Goal: Information Seeking & Learning: Learn about a topic

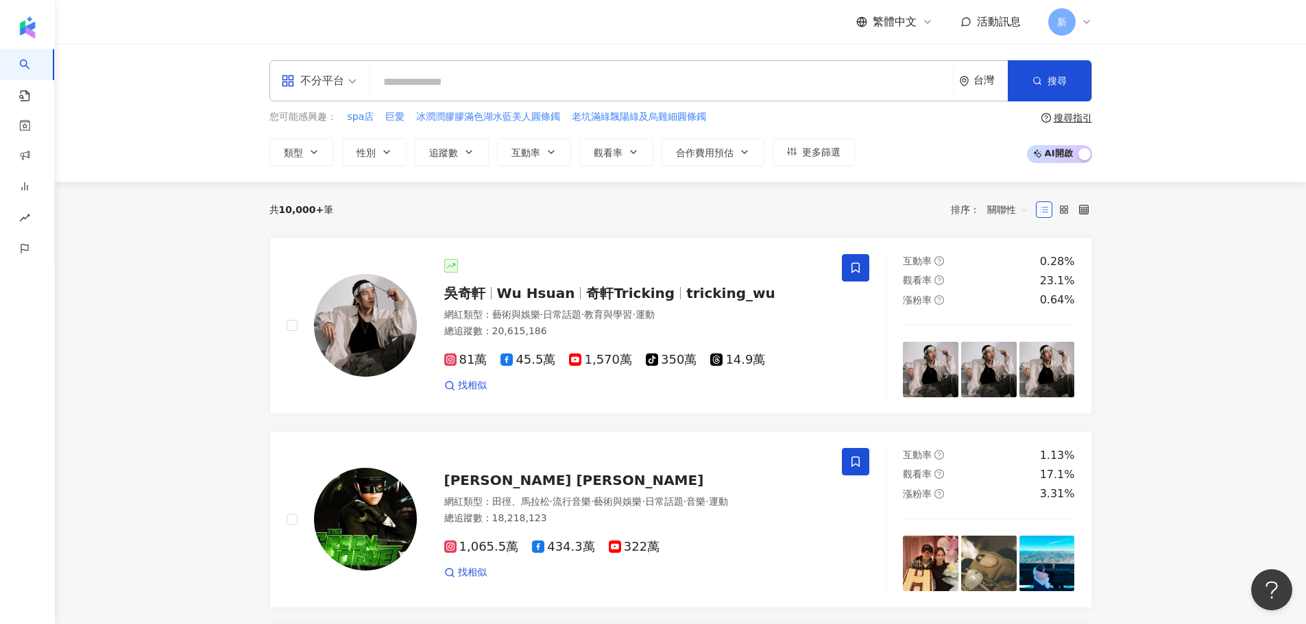
click at [362, 88] on div "不分平台" at bounding box center [318, 81] width 90 height 40
click at [350, 149] on div "Instagram" at bounding box center [322, 144] width 77 height 17
click at [437, 88] on input "search" at bounding box center [662, 82] width 572 height 26
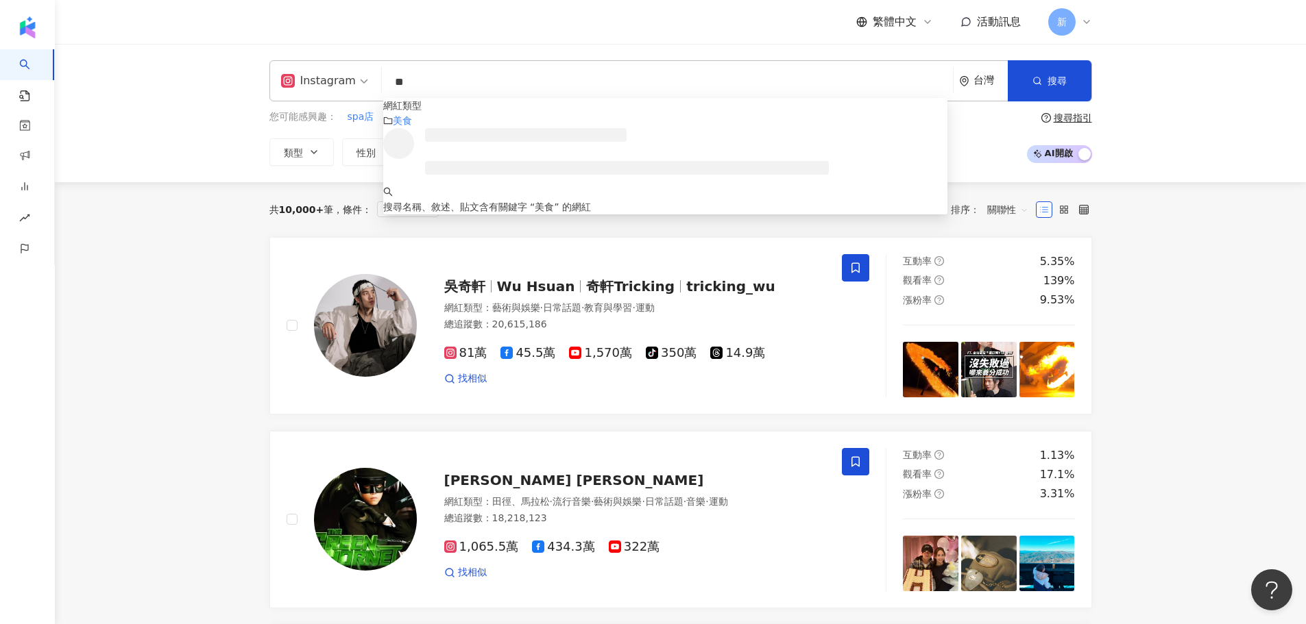
type input "**"
click at [459, 48] on div "Instagram ** 台灣 搜尋 customizedTag 網紅類型 美食 搜尋名稱、敘述、貼文含有關鍵字 “ 美食 ” 的網紅 您可能感興趣： spa…" at bounding box center [680, 113] width 1251 height 138
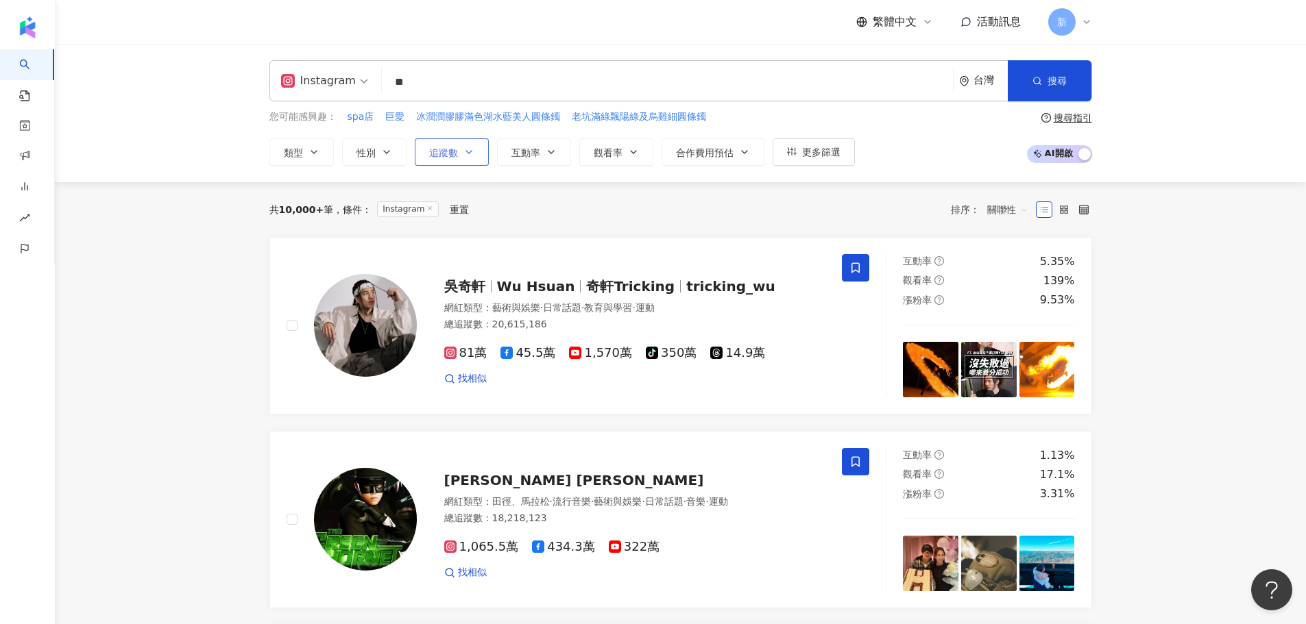
click at [447, 151] on span "追蹤數" at bounding box center [443, 152] width 29 height 11
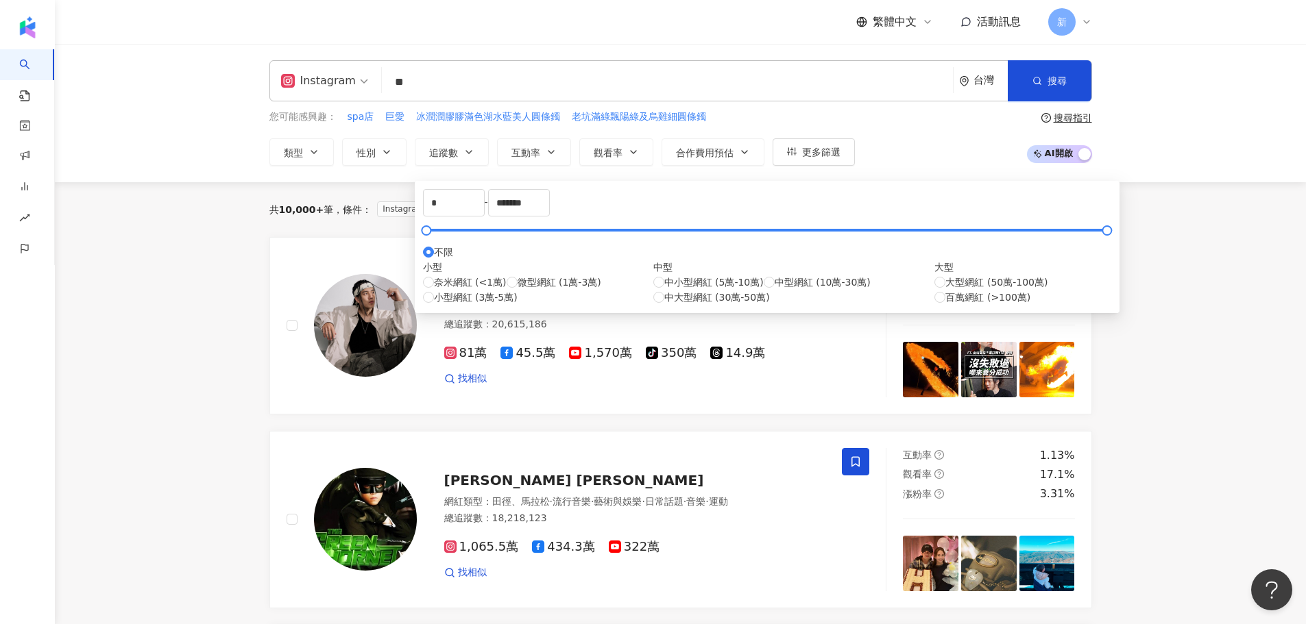
type input "******"
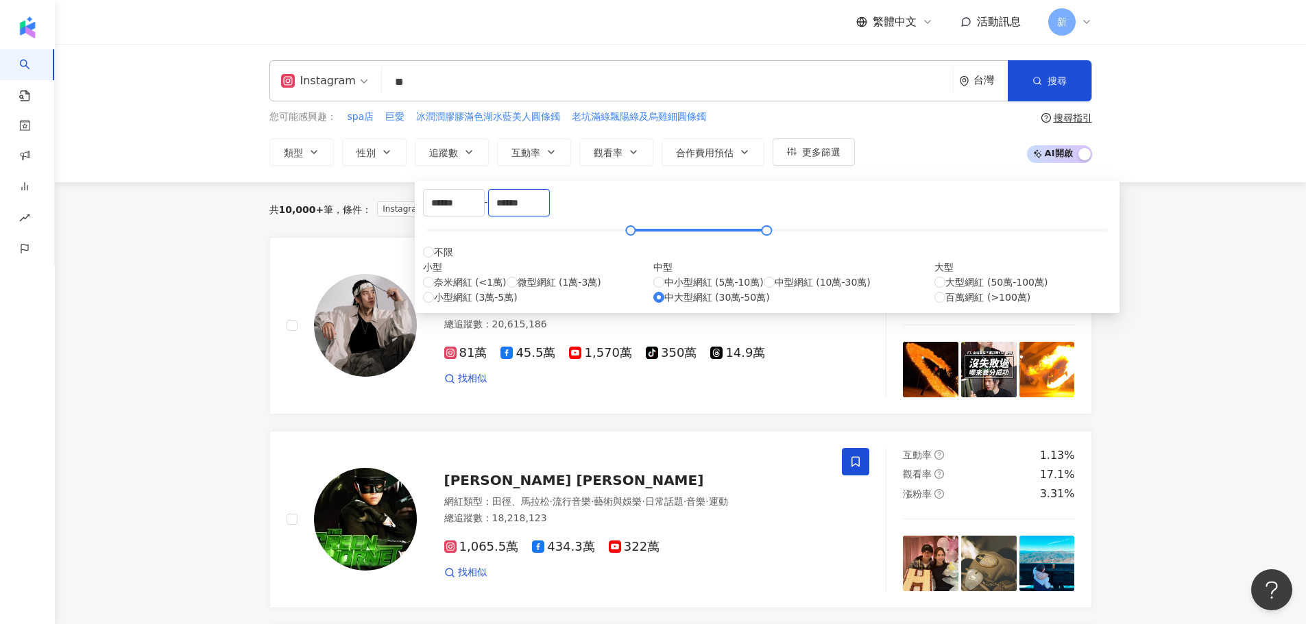
drag, startPoint x: 670, startPoint y: 208, endPoint x: 602, endPoint y: 208, distance: 67.2
click at [602, 208] on div "****** - ****** 不限 小型 奈米網紅 (<1萬) 微型網紅 (1萬-3萬) 小型網紅 (3萬-5萬) 中型 中小型網紅 (5萬-10萬) 中型…" at bounding box center [767, 247] width 688 height 116
type input "*"
click at [653, 305] on div "中小型網紅 (5萬-10萬) 中型網紅 (10萬-30萬) 中大型網紅 (30萬-50萬)" at bounding box center [794, 290] width 282 height 30
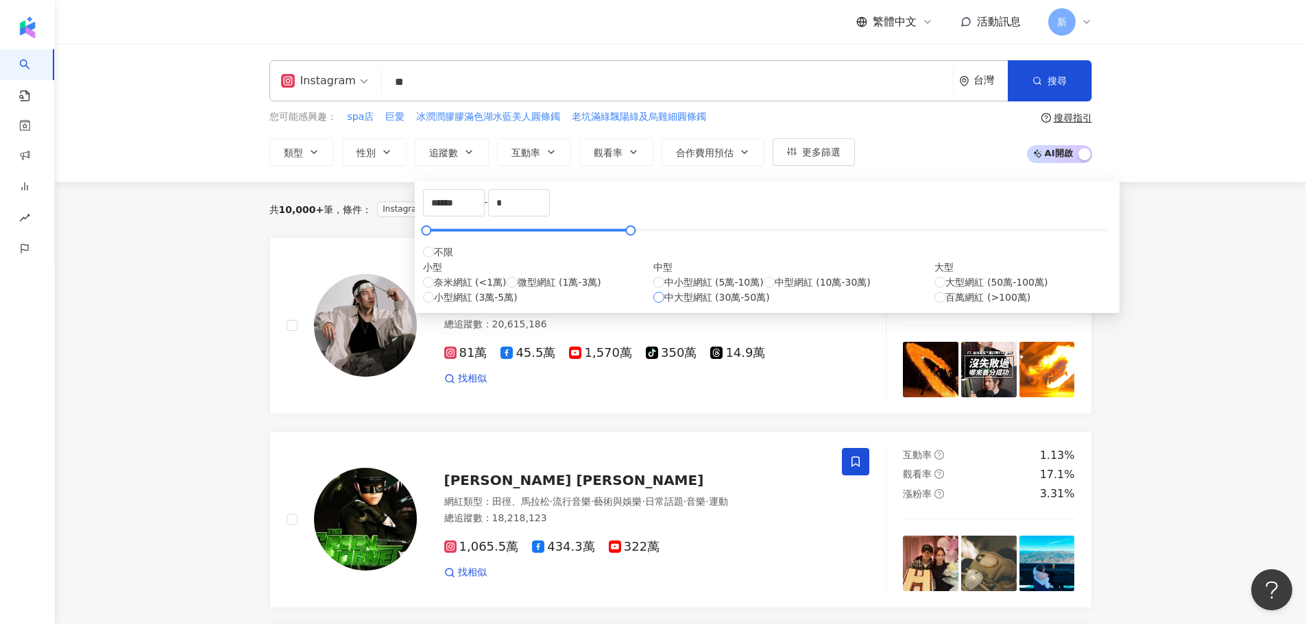
click at [664, 305] on span "中大型網紅 (30萬-50萬)" at bounding box center [717, 297] width 106 height 15
type input "******"
click at [717, 122] on div "您可能感興趣： spa店 巨愛 冰潤潤膠膠滿色湖水藍美人圓條鐲 老坑滿綠飄陽綠及烏雞細圓條鐲" at bounding box center [561, 117] width 585 height 15
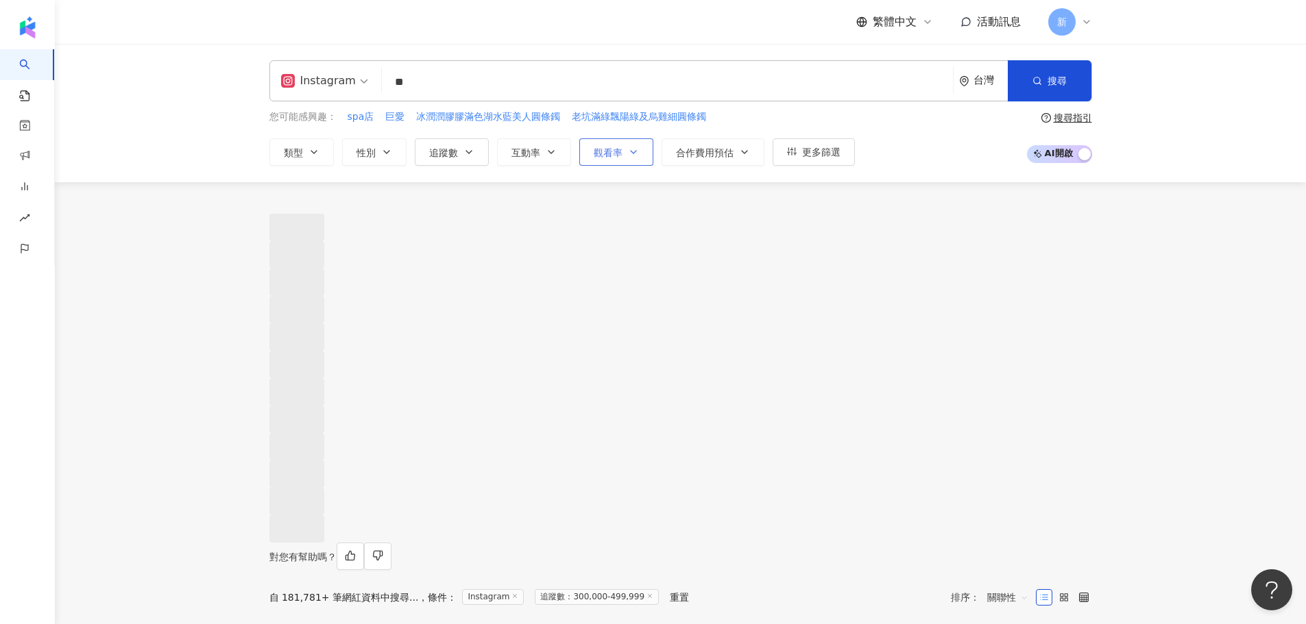
click at [602, 161] on button "觀看率" at bounding box center [616, 151] width 74 height 27
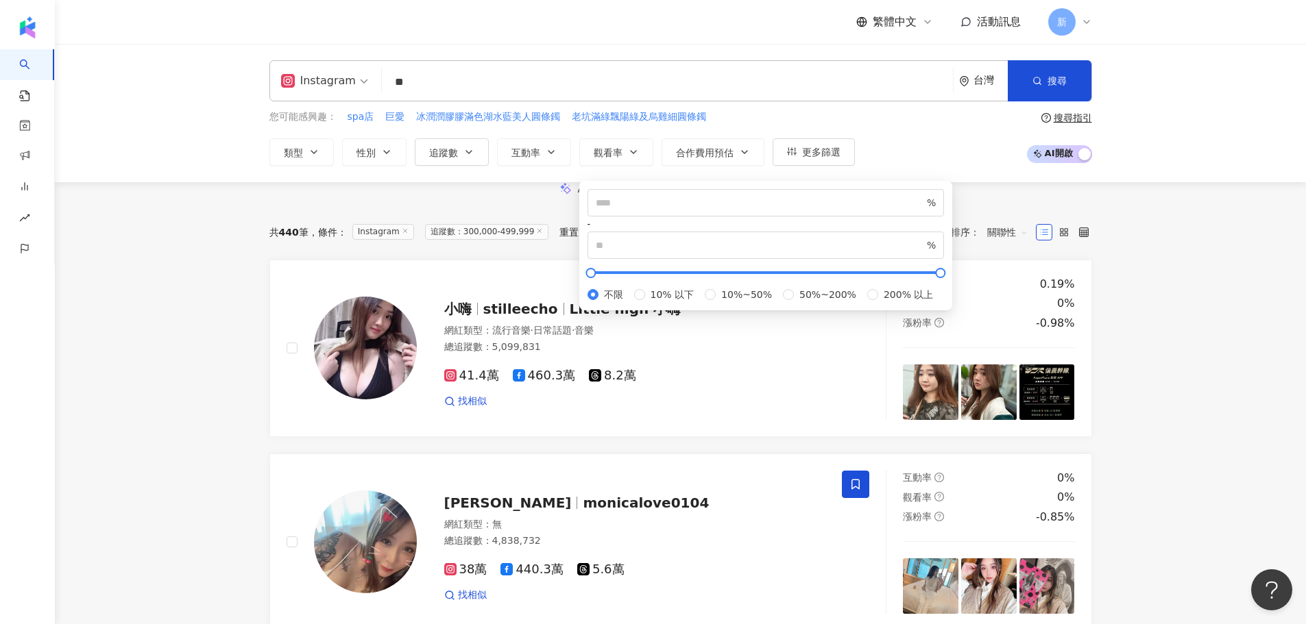
click at [629, 225] on div "% - % 不限 10% 以下 10%~50% 50%~200% 200% 以上" at bounding box center [765, 245] width 357 height 113
click at [628, 210] on input "number" at bounding box center [760, 202] width 329 height 15
type input "***"
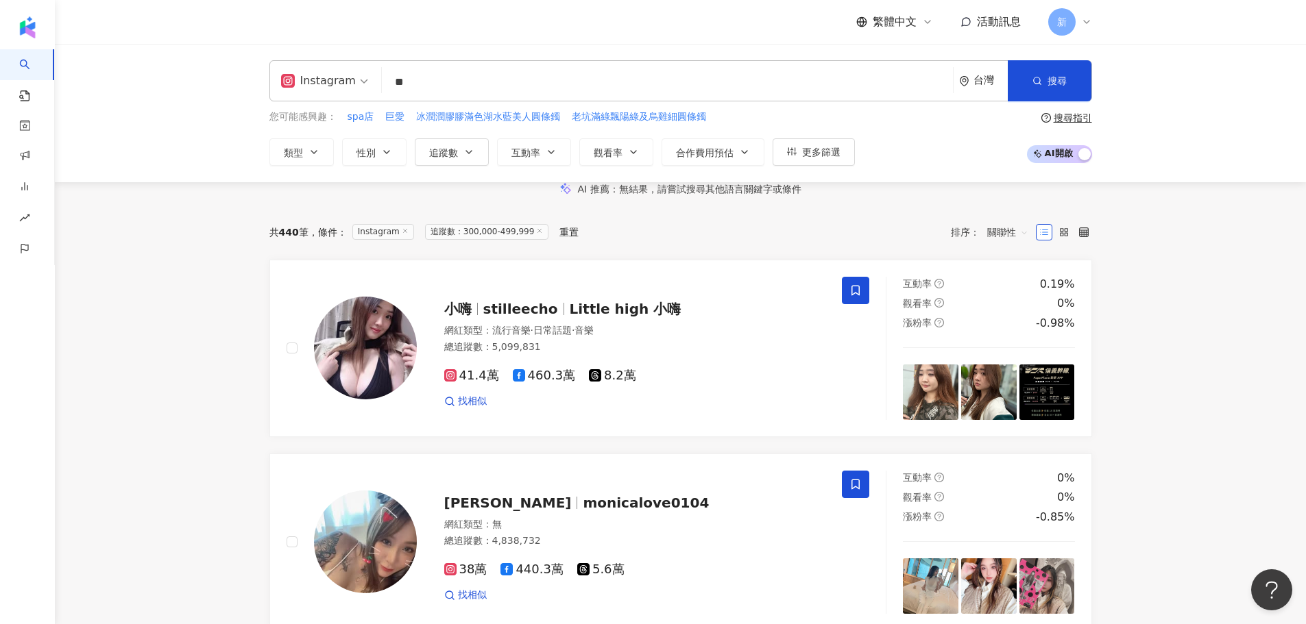
click at [955, 189] on div "AI 推薦 ： 無結果，請嘗試搜尋其他語言關鍵字或條件" at bounding box center [680, 189] width 1251 height 14
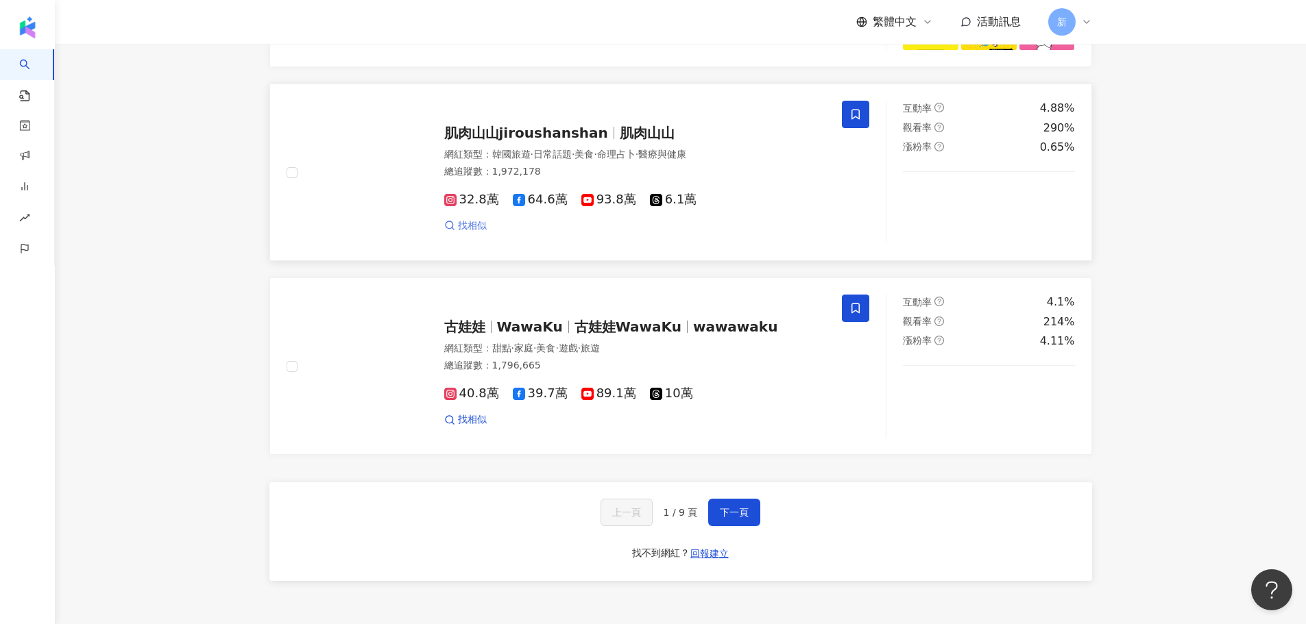
scroll to position [2262, 0]
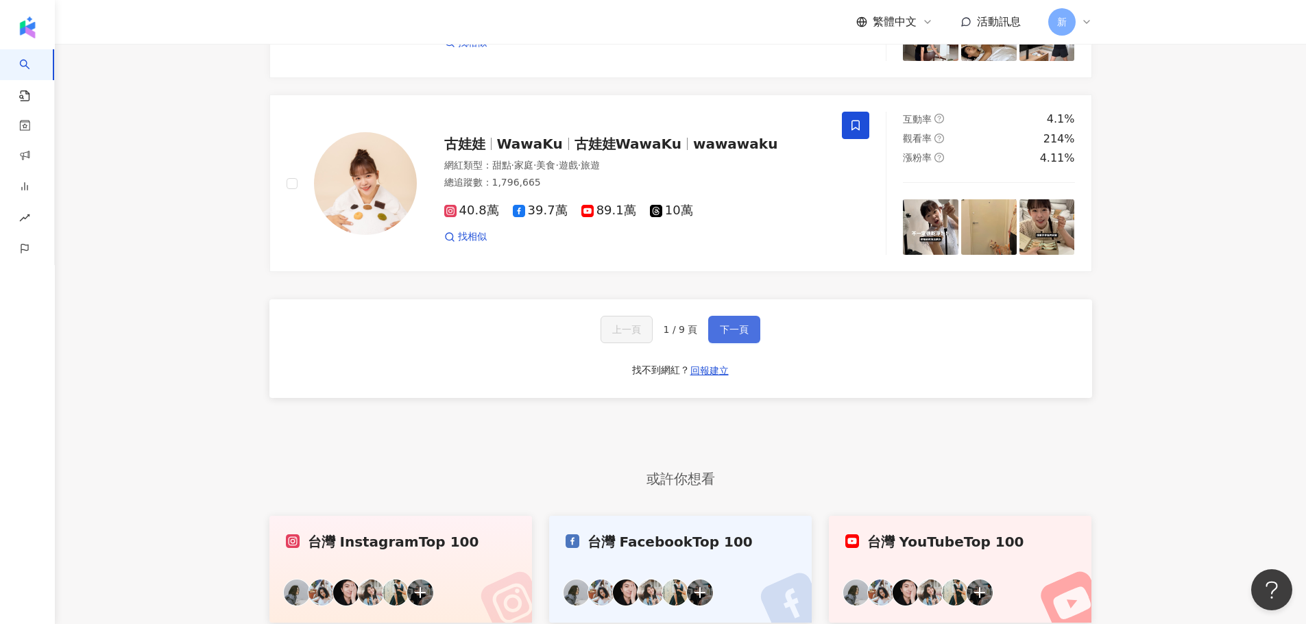
click at [739, 335] on span "下一頁" at bounding box center [734, 329] width 29 height 11
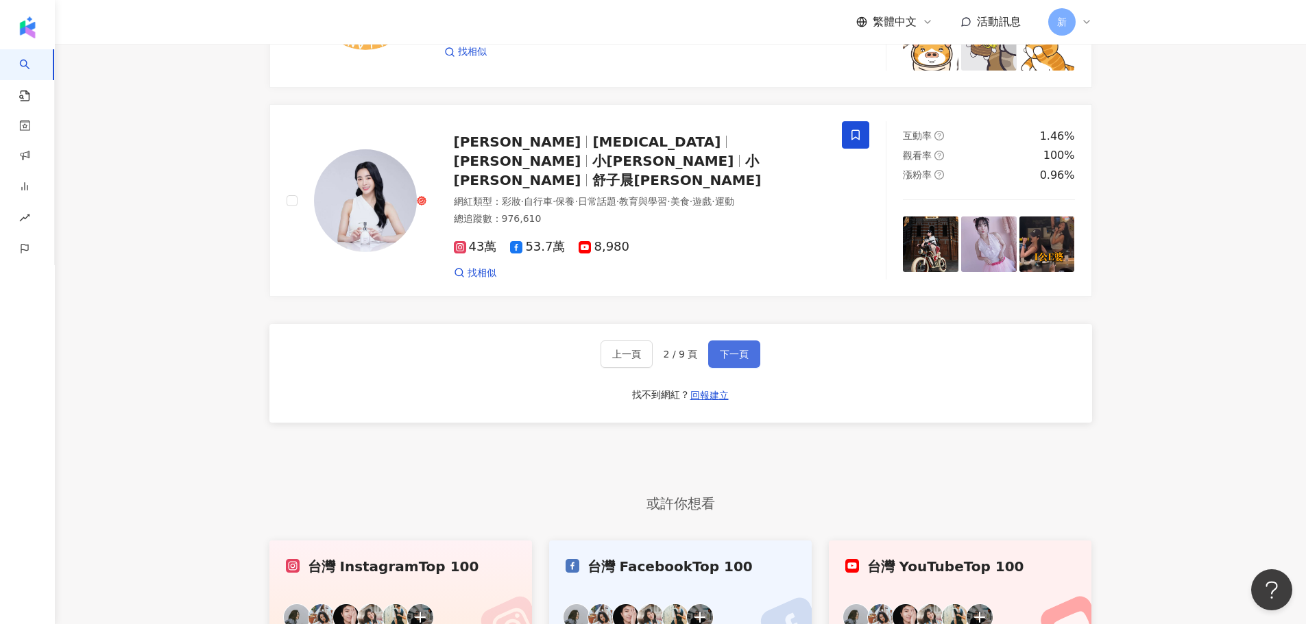
click at [742, 360] on span "下一頁" at bounding box center [734, 354] width 29 height 11
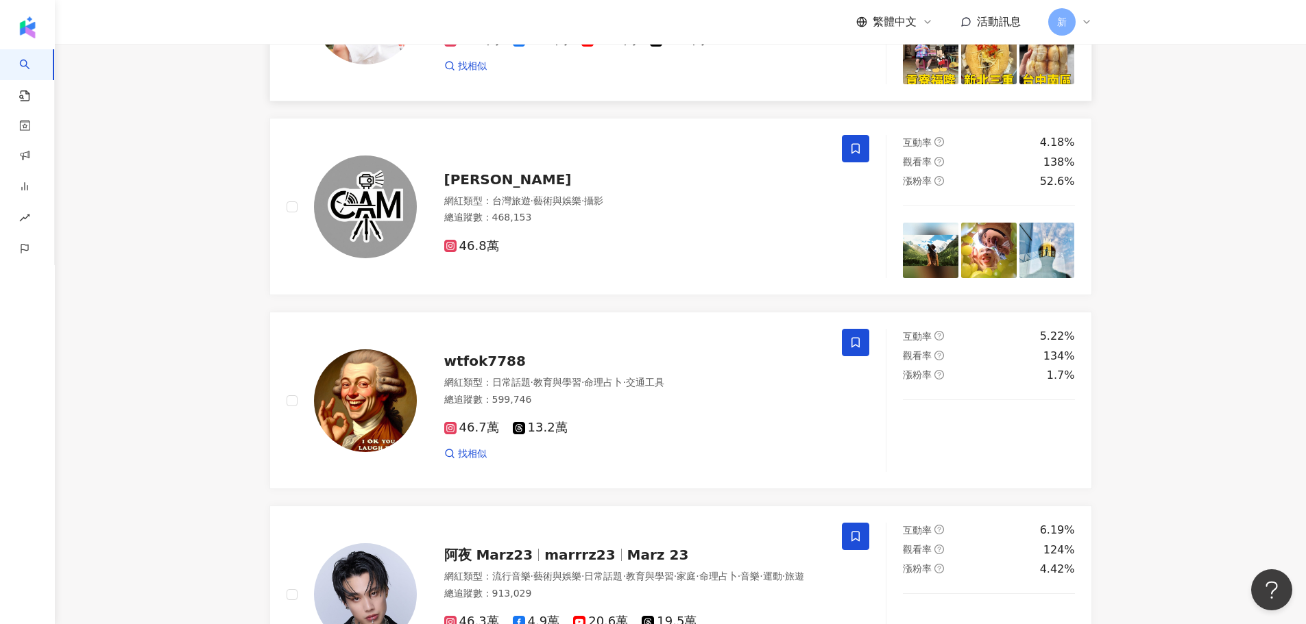
scroll to position [2193, 0]
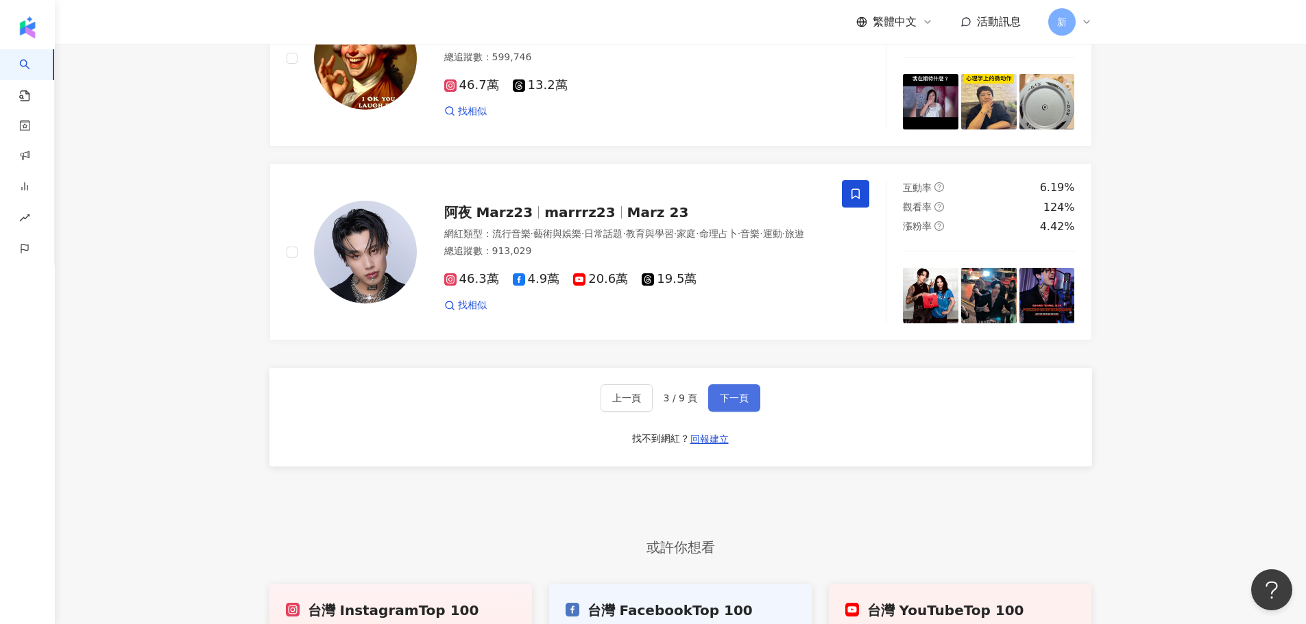
click at [715, 412] on button "下一頁" at bounding box center [734, 398] width 52 height 27
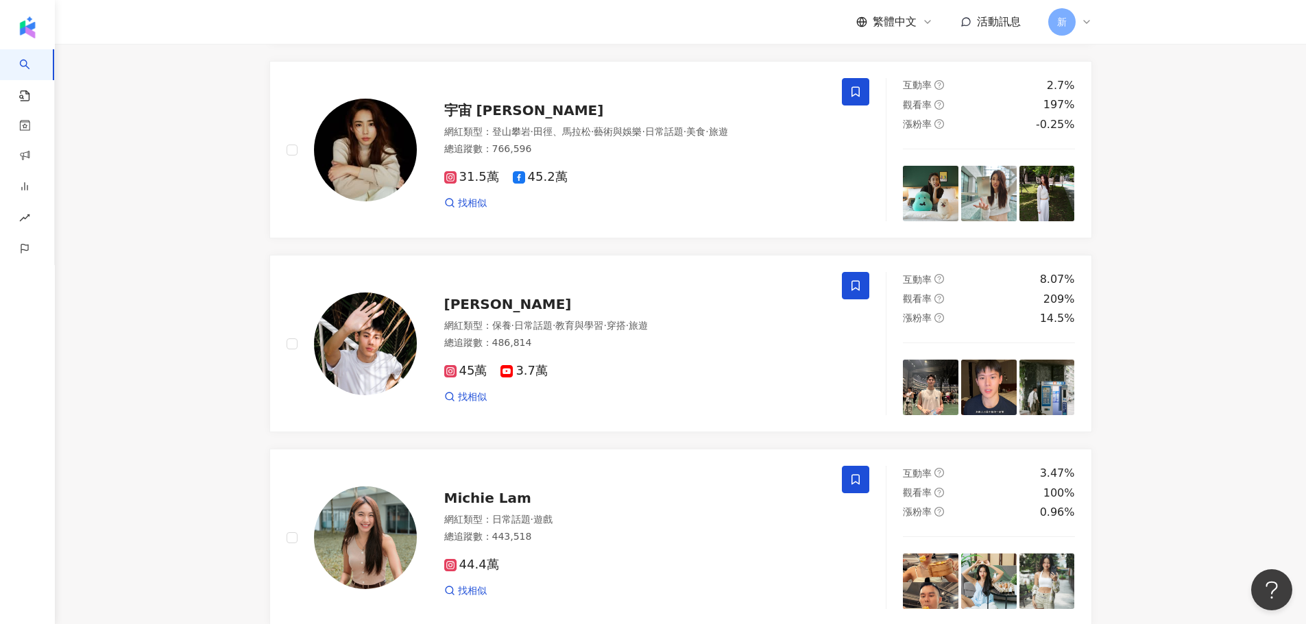
scroll to position [2125, 0]
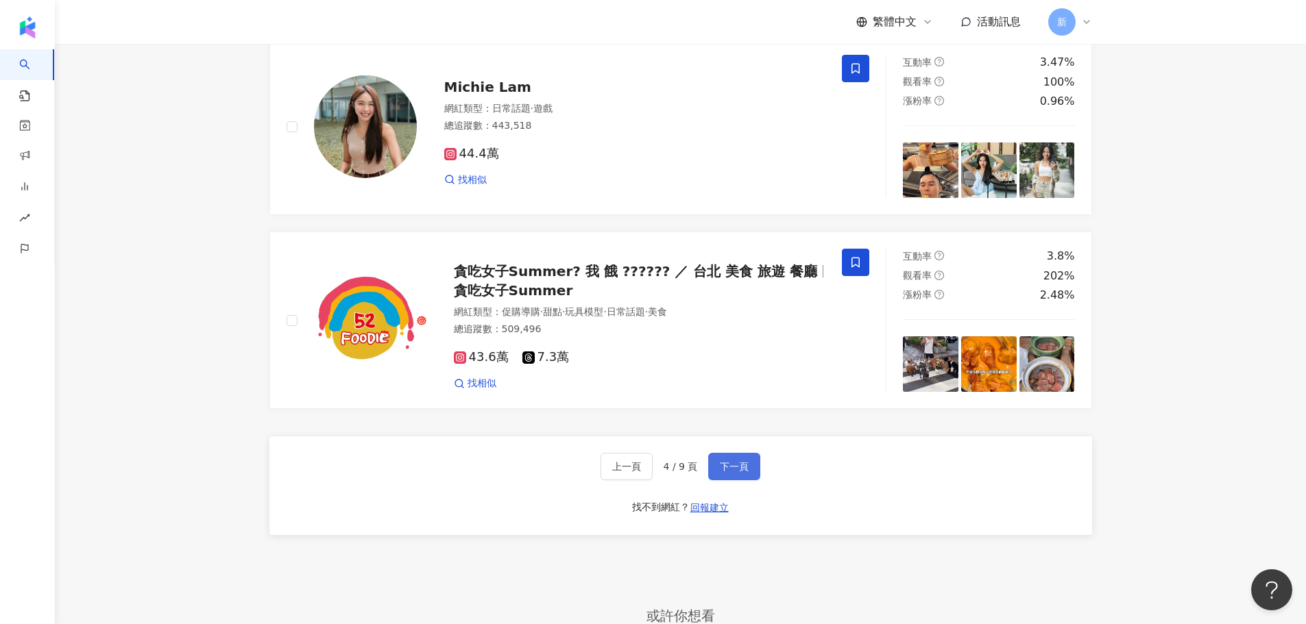
click at [733, 472] on span "下一頁" at bounding box center [734, 466] width 29 height 11
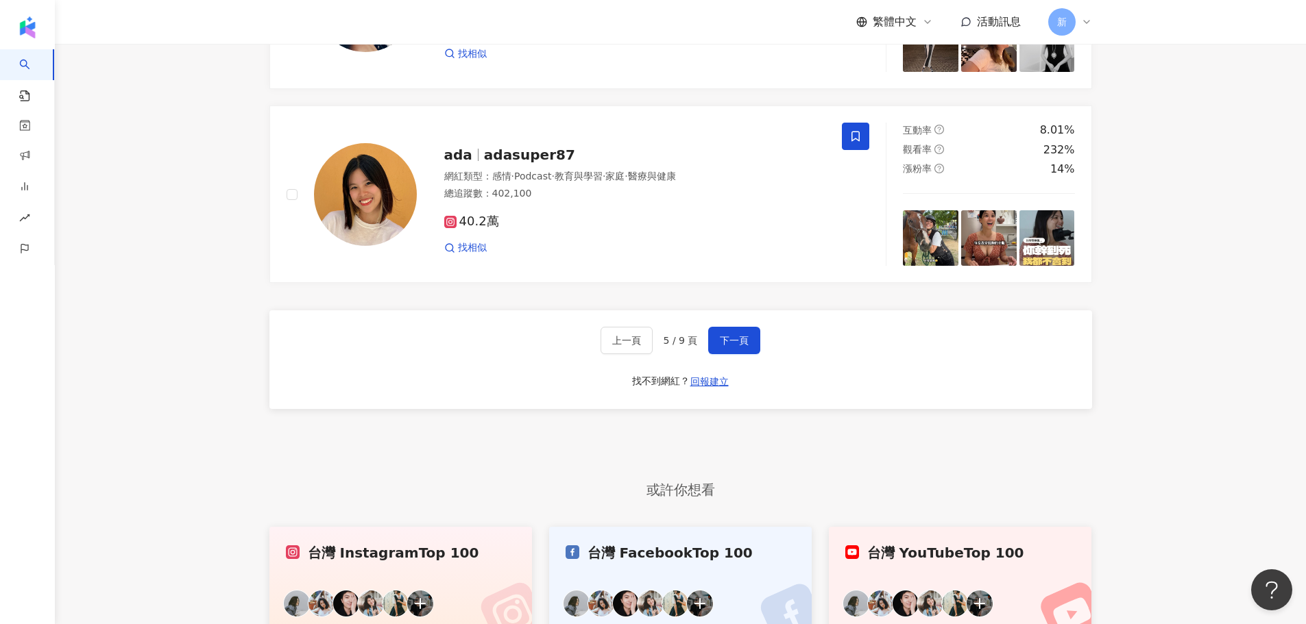
scroll to position [2399, 0]
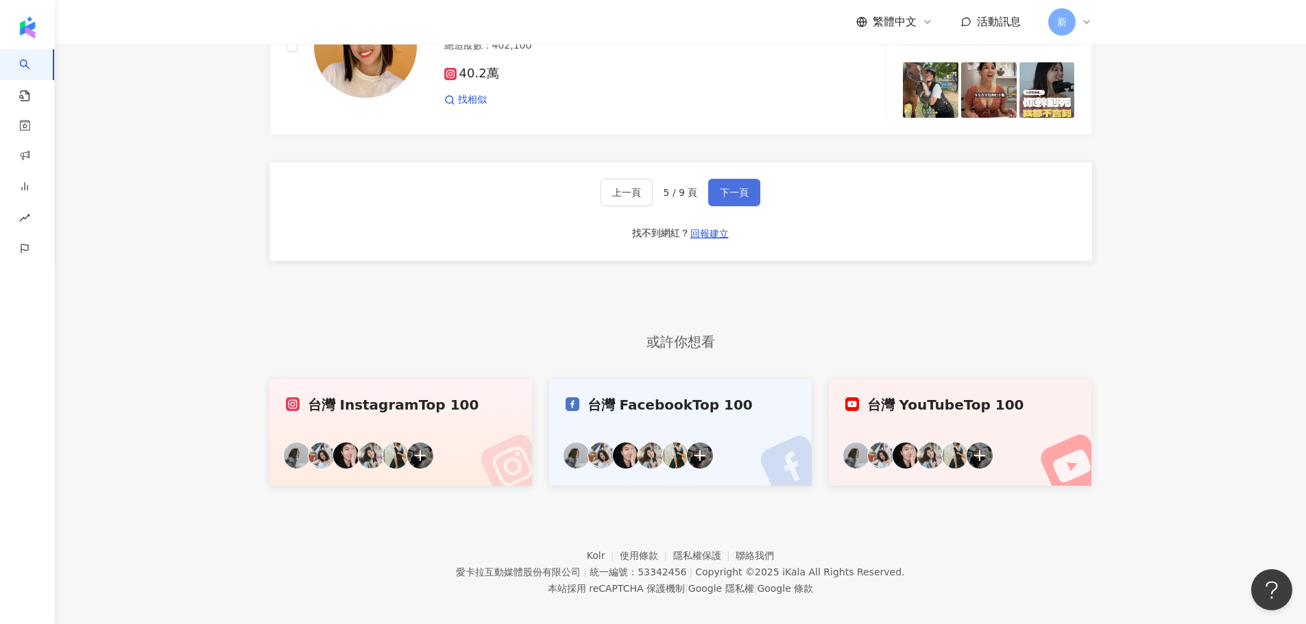
click at [733, 198] on span "下一頁" at bounding box center [734, 192] width 29 height 11
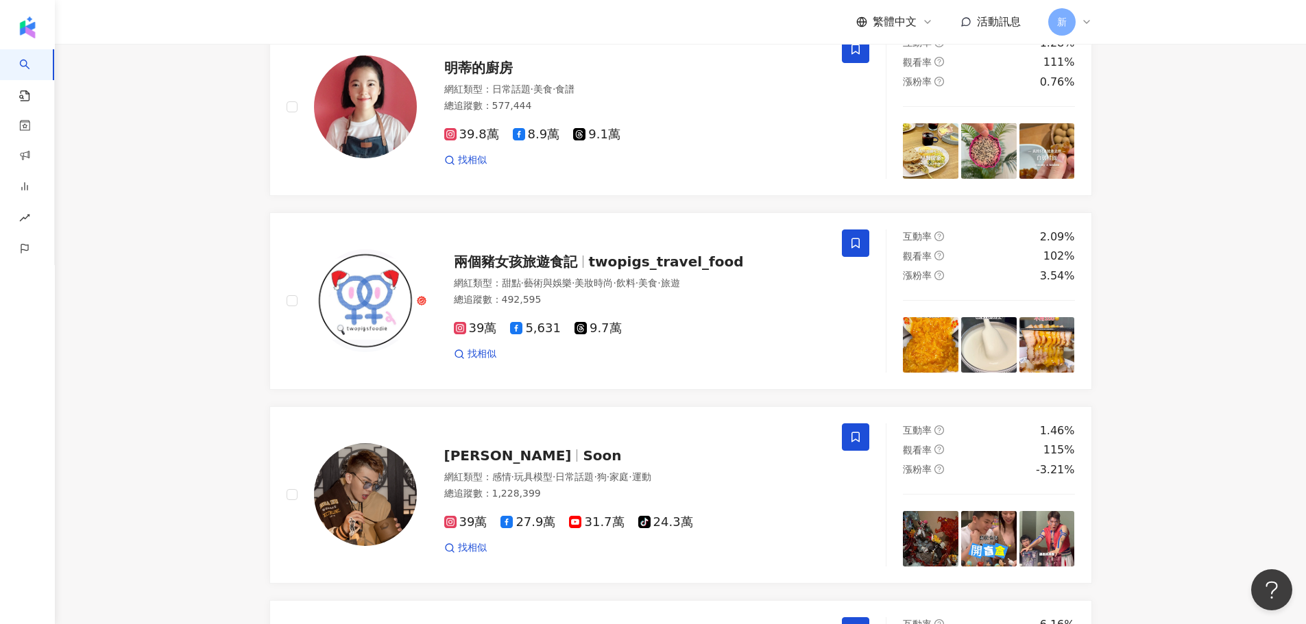
scroll to position [206, 0]
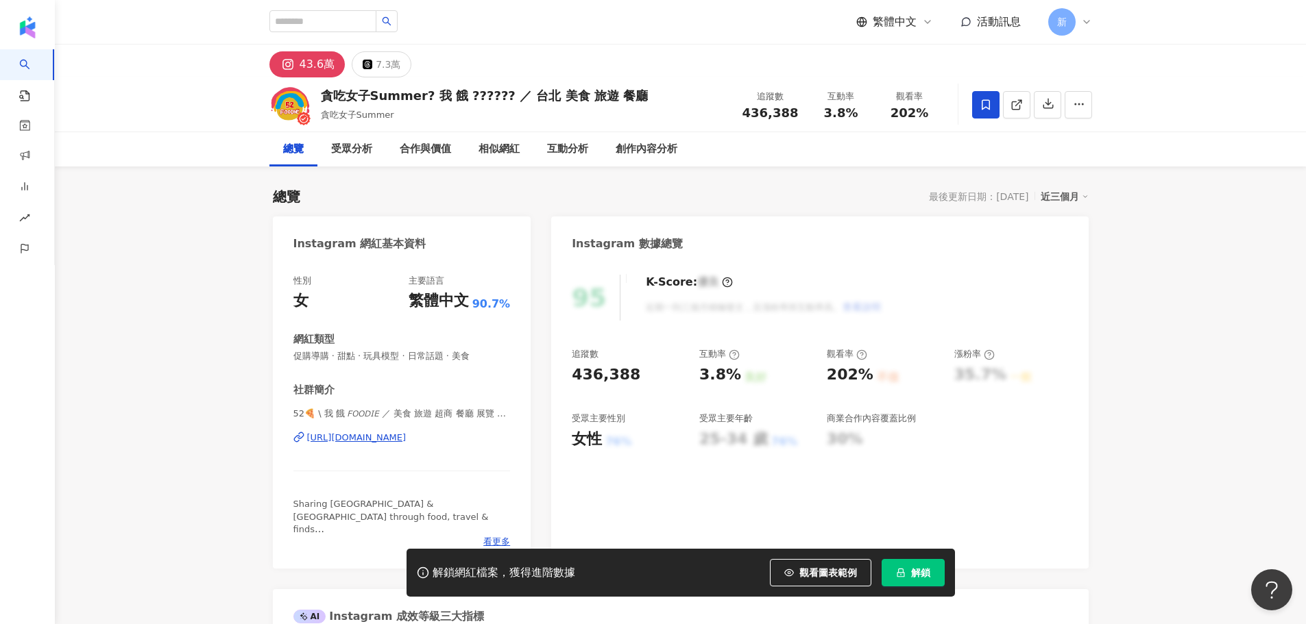
click at [363, 443] on div "https://www.instagram.com/52_foodie/" at bounding box center [356, 438] width 99 height 12
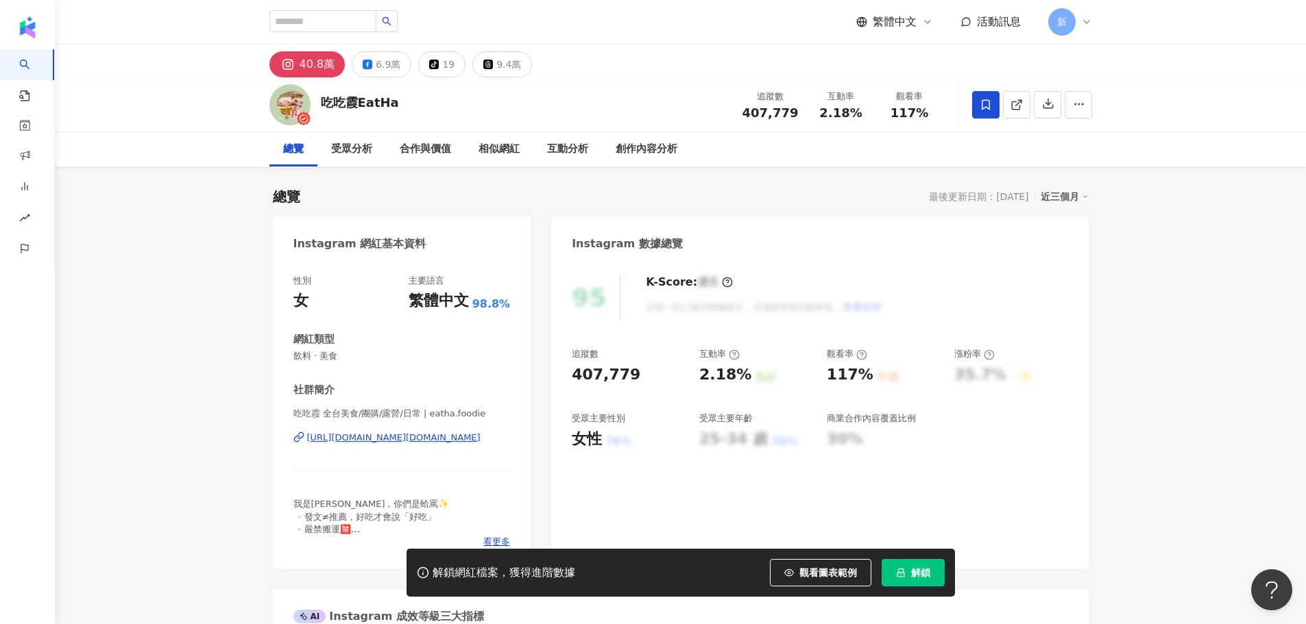
click at [420, 436] on div "[URL][DOMAIN_NAME][DOMAIN_NAME]" at bounding box center [393, 438] width 173 height 12
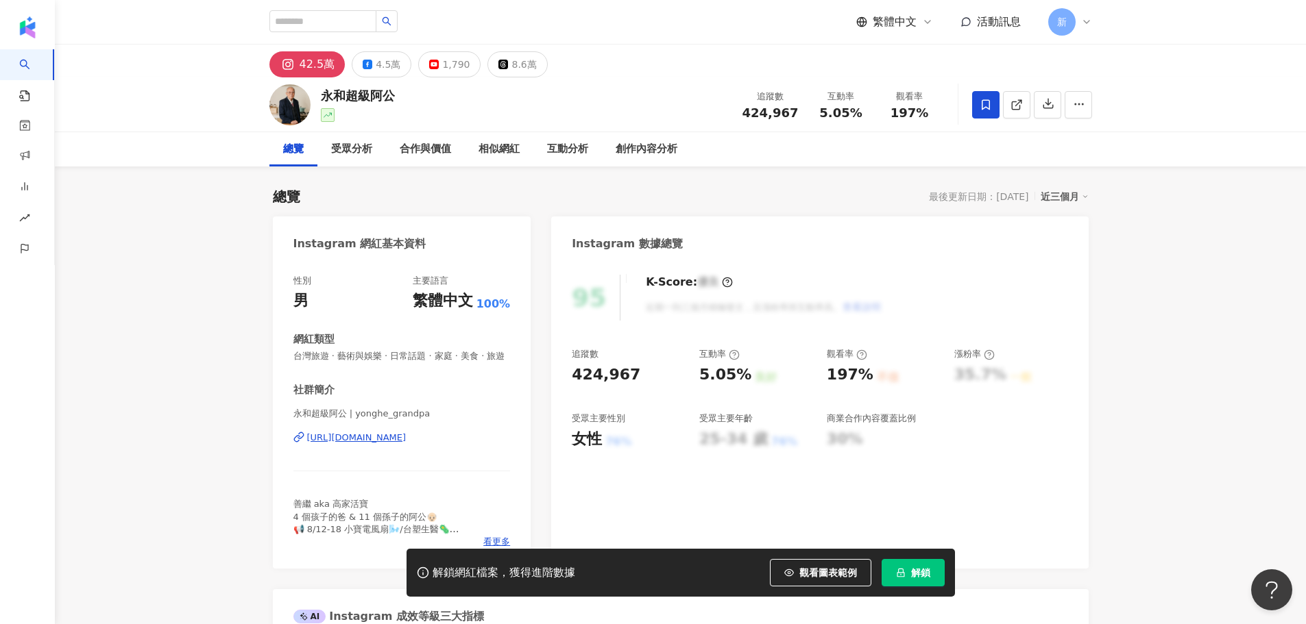
click at [915, 570] on span "解鎖" at bounding box center [920, 573] width 19 height 11
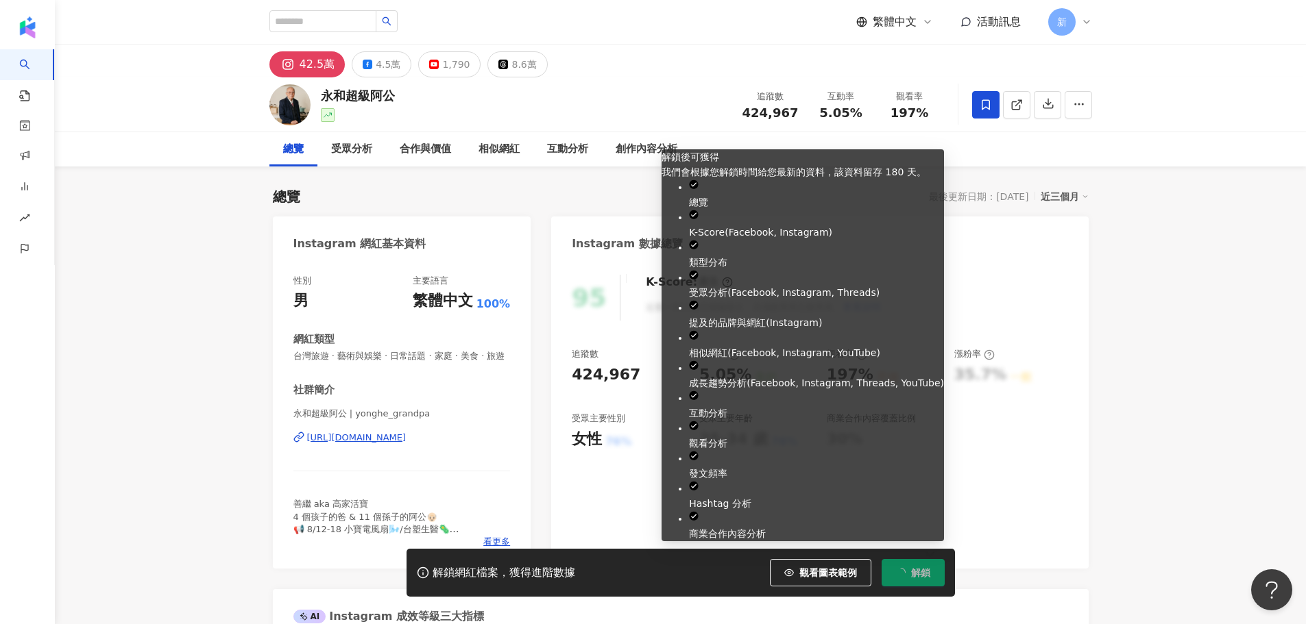
click at [927, 568] on span "解鎖" at bounding box center [920, 573] width 19 height 11
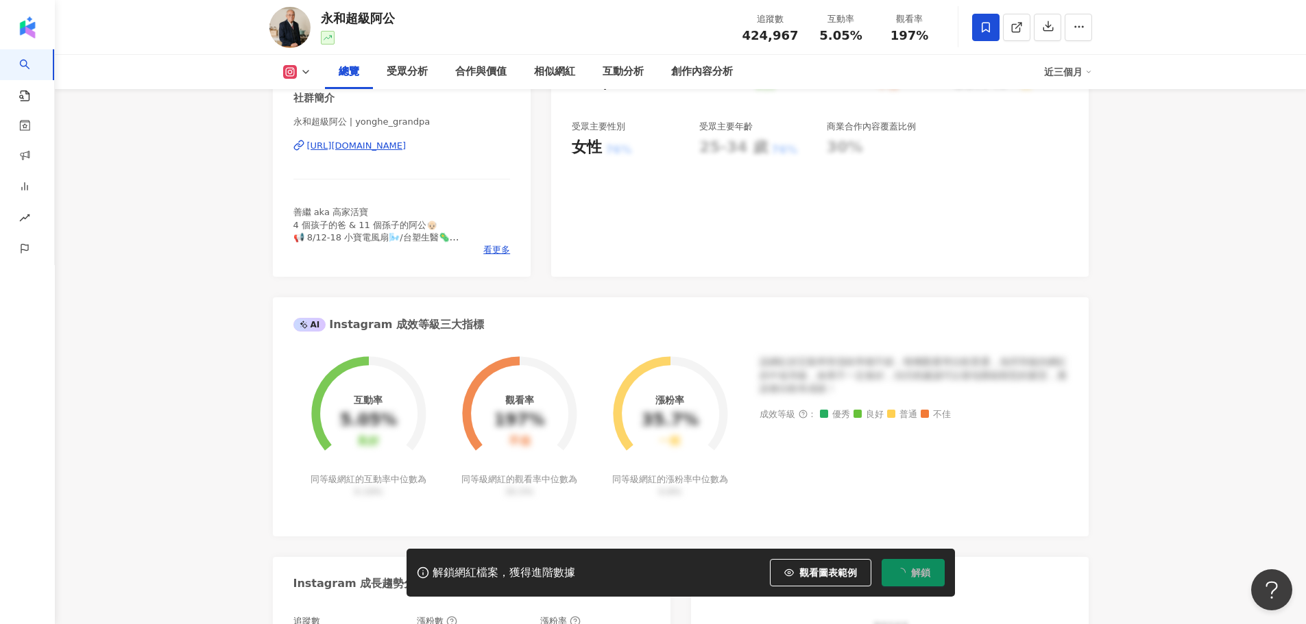
scroll to position [343, 0]
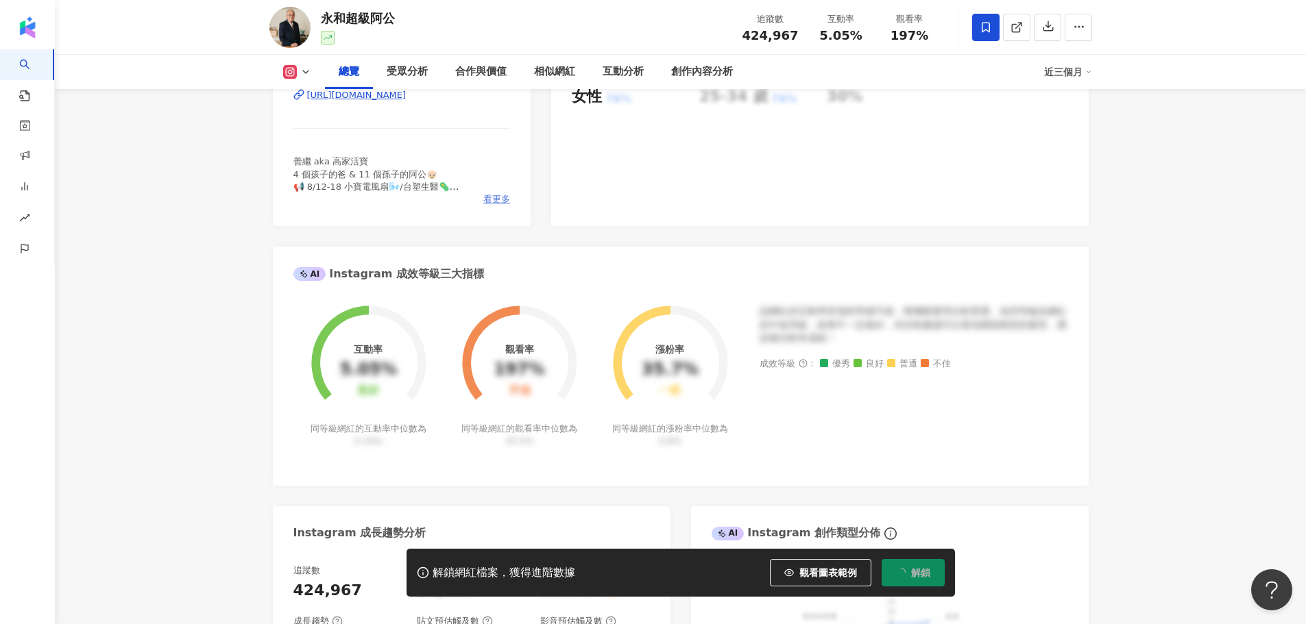
click at [501, 206] on span "看更多" at bounding box center [496, 199] width 27 height 12
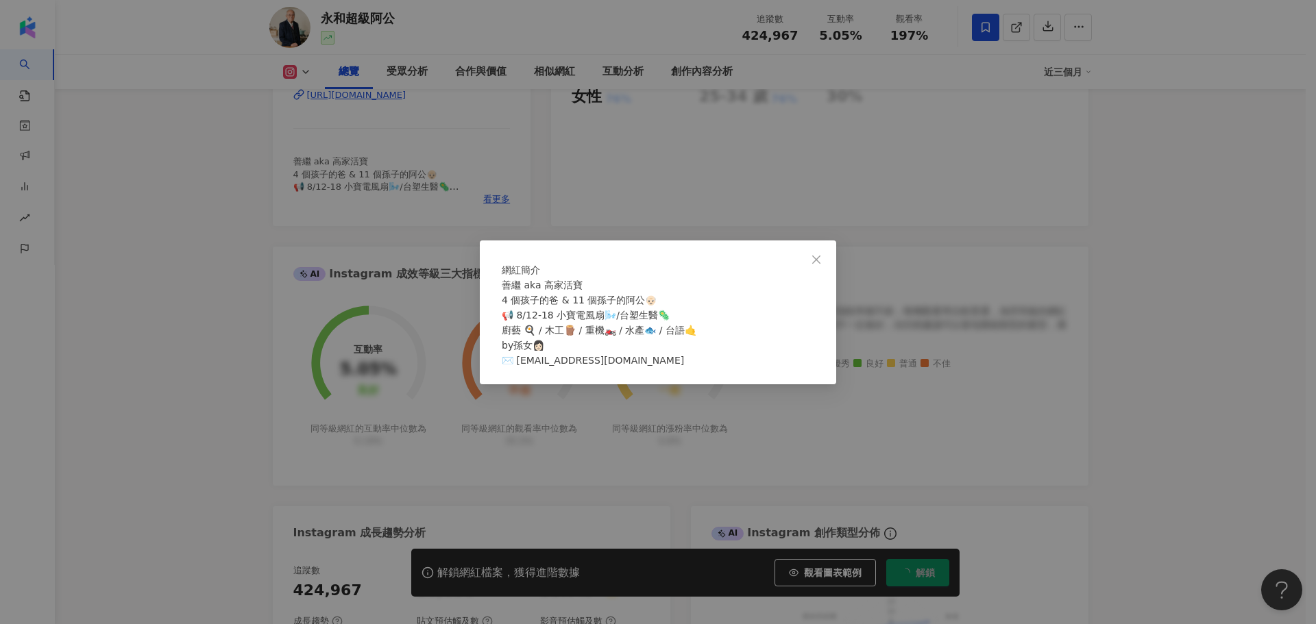
click at [933, 185] on div "網紅簡介 善繼 aka 高家活寶 4 個孩子的爸 & 11 個孫子的阿公👴🏻 📢 8/12-18 小寶電風扇🌬️/台塑生醫🦠 廚藝 🍳 / 木工🪵 / 重機🏍…" at bounding box center [658, 312] width 1316 height 624
